Goal: Find specific page/section: Find specific page/section

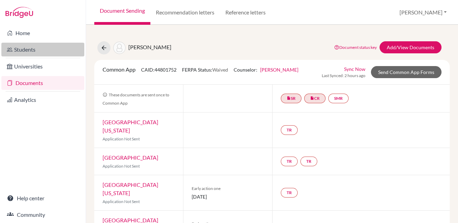
click at [30, 49] on link "Students" at bounding box center [42, 50] width 83 height 14
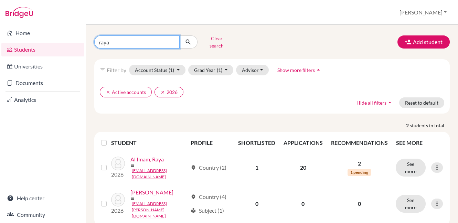
click at [173, 41] on input "raya" at bounding box center [136, 41] width 85 height 13
type input "rayan"
click at [187, 39] on icon "submit" at bounding box center [188, 42] width 7 height 7
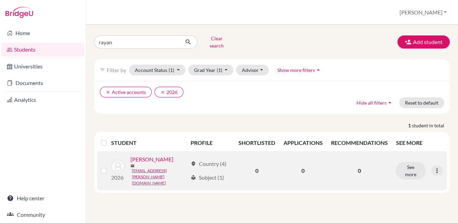
click at [156, 157] on link "[PERSON_NAME]" at bounding box center [151, 159] width 43 height 8
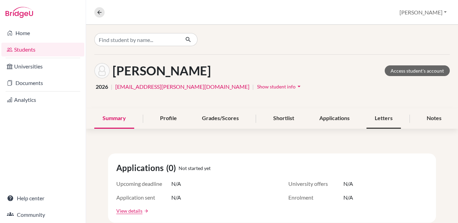
click at [386, 121] on div "Letters" at bounding box center [383, 118] width 34 height 20
